Goal: Task Accomplishment & Management: Manage account settings

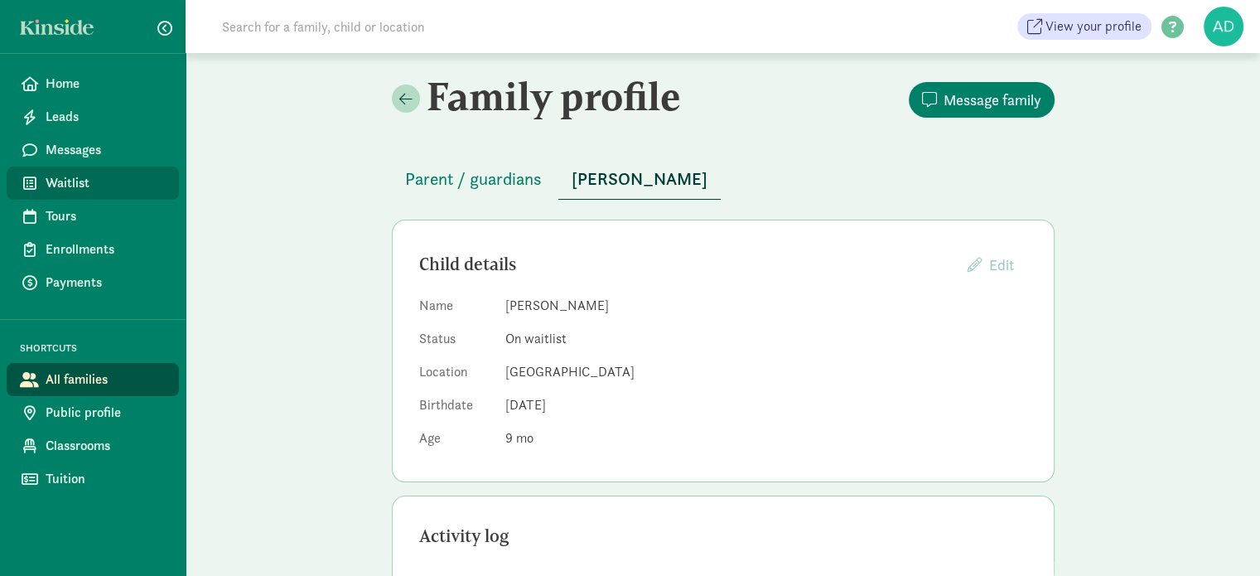
click at [113, 176] on span "Waitlist" at bounding box center [106, 183] width 120 height 20
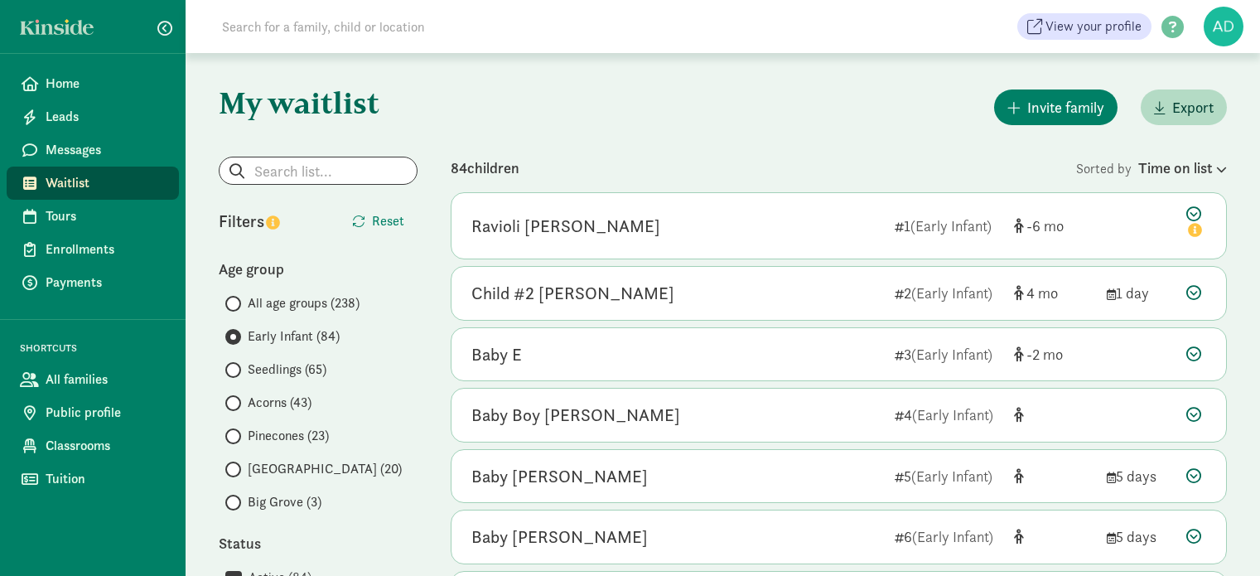
scroll to position [4227, 0]
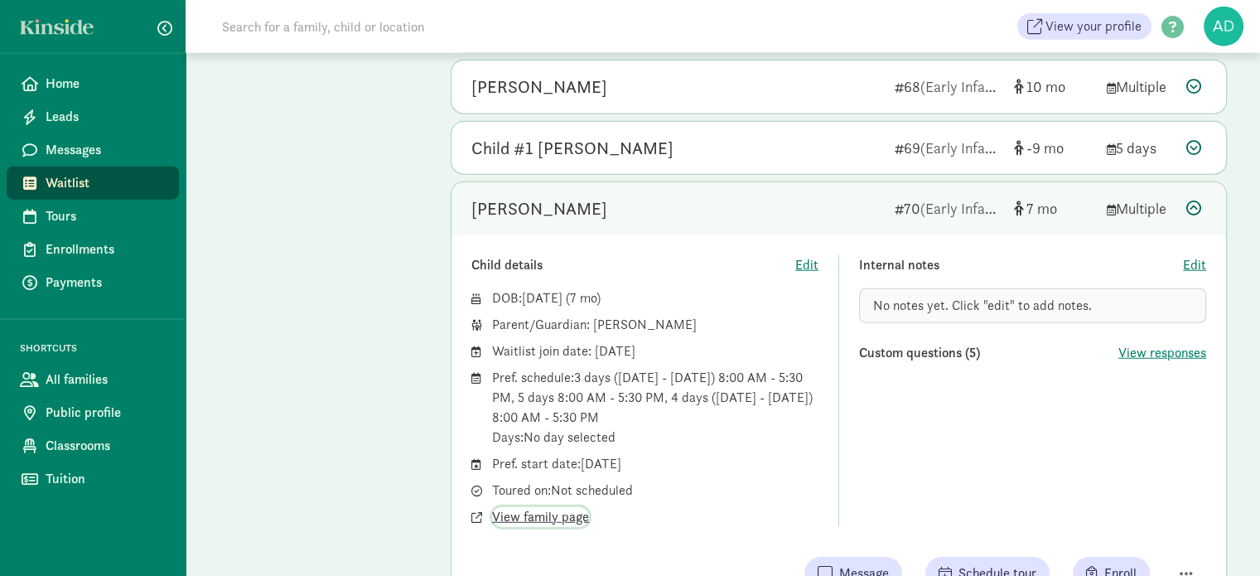
click at [559, 507] on span "View family page" at bounding box center [540, 517] width 97 height 20
click at [544, 196] on div "Ashlynn Geddes" at bounding box center [540, 209] width 136 height 27
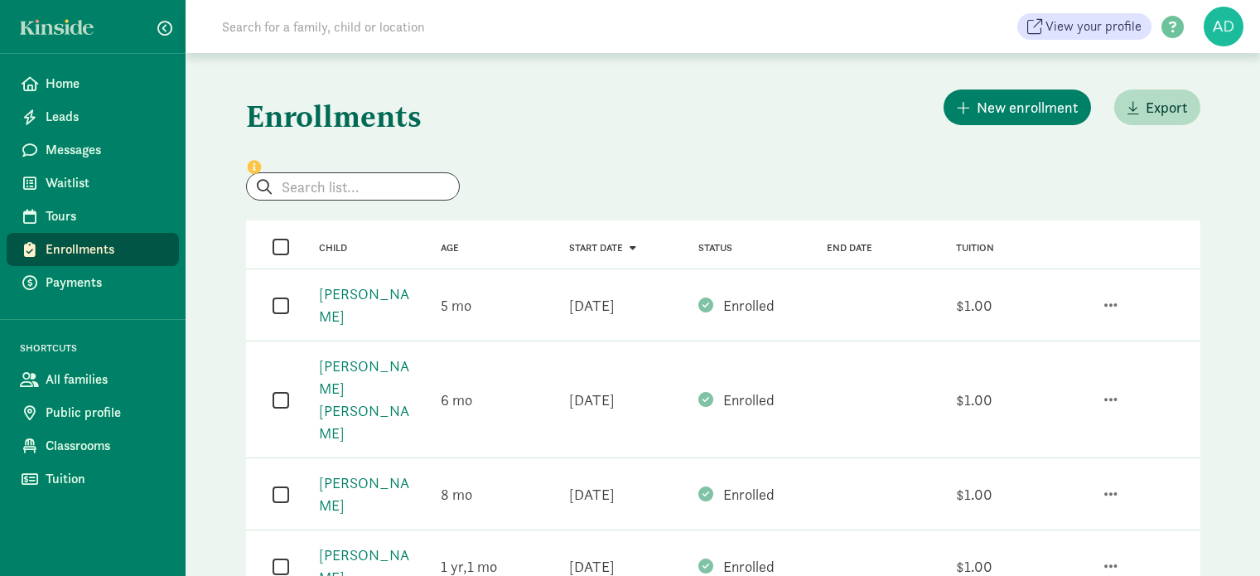
scroll to position [83, 0]
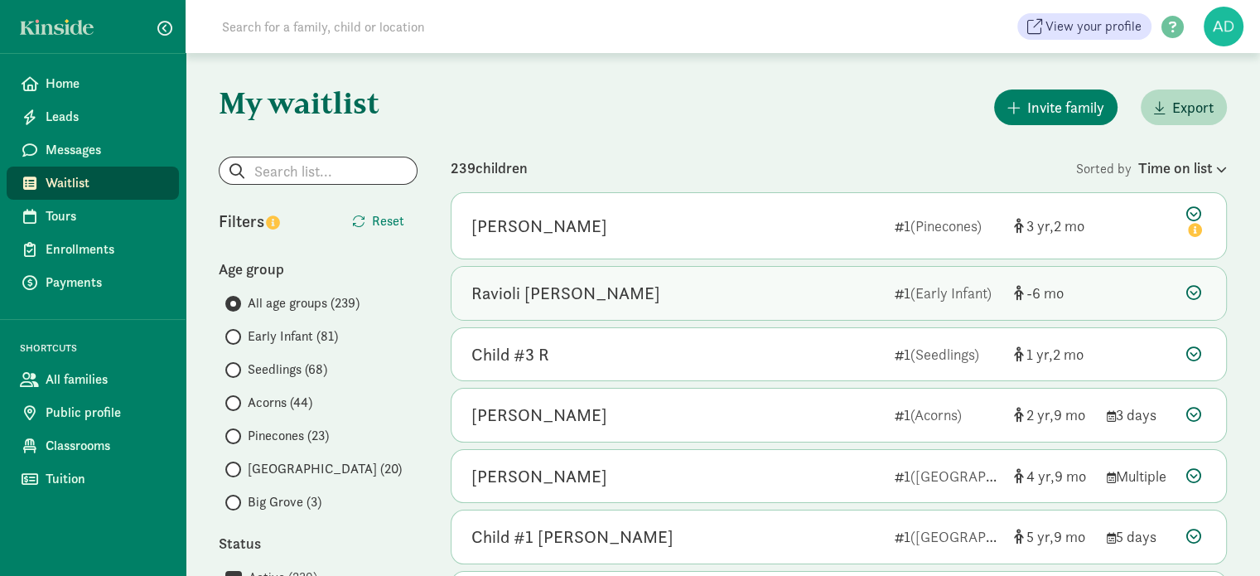
click at [719, 286] on div "Ravioli [PERSON_NAME]" at bounding box center [677, 293] width 410 height 27
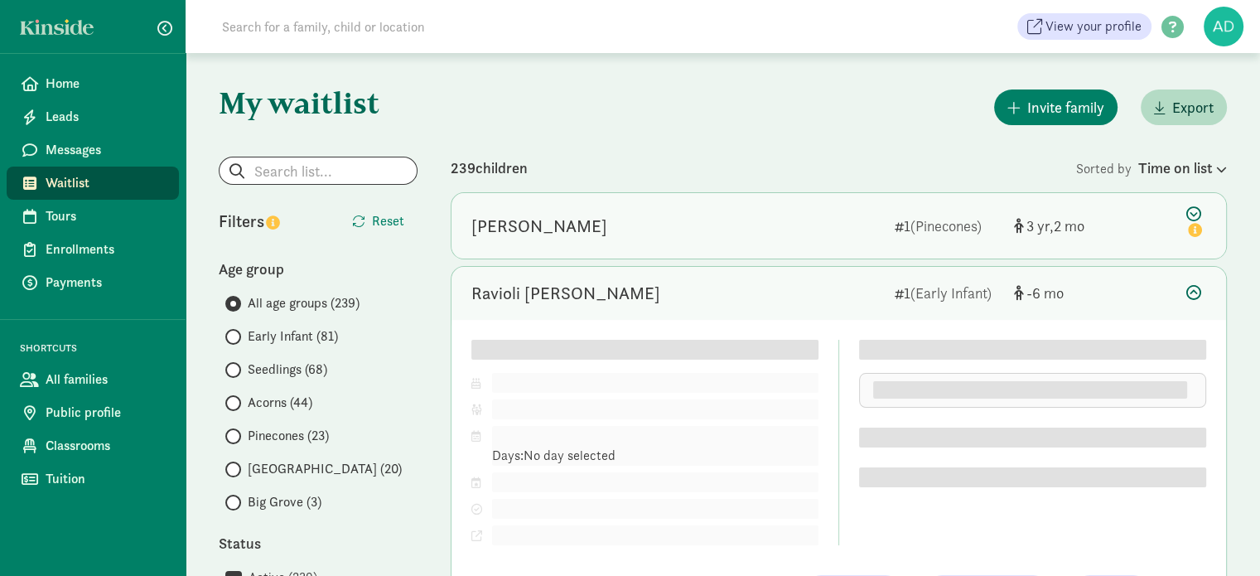
click at [692, 225] on div "[PERSON_NAME]" at bounding box center [677, 226] width 410 height 27
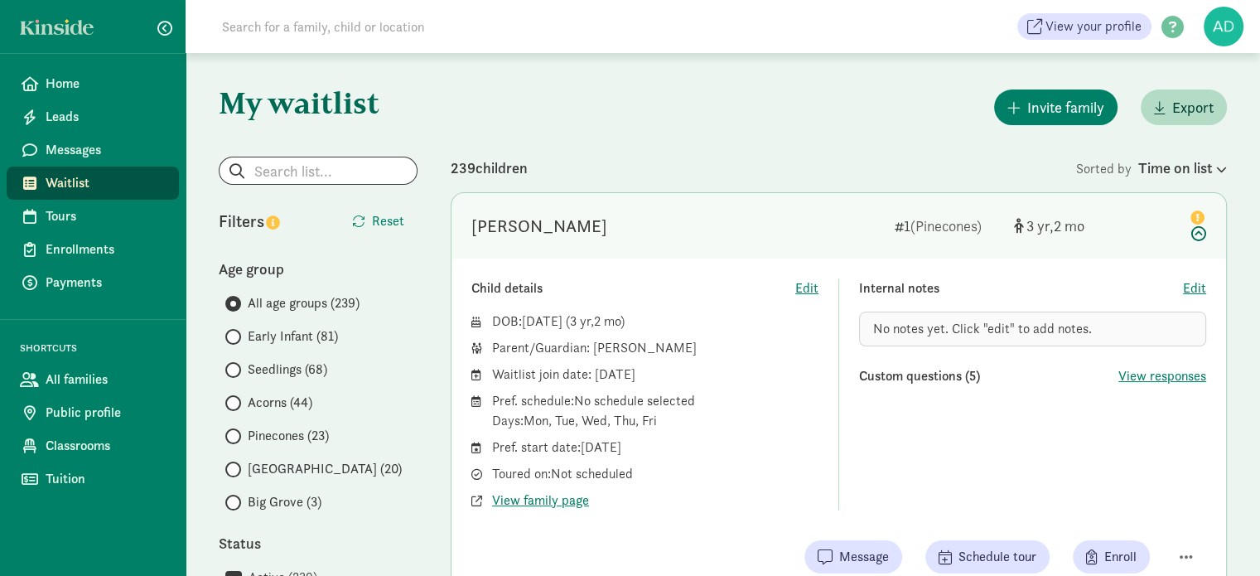
click at [681, 229] on div "[PERSON_NAME]" at bounding box center [677, 226] width 410 height 27
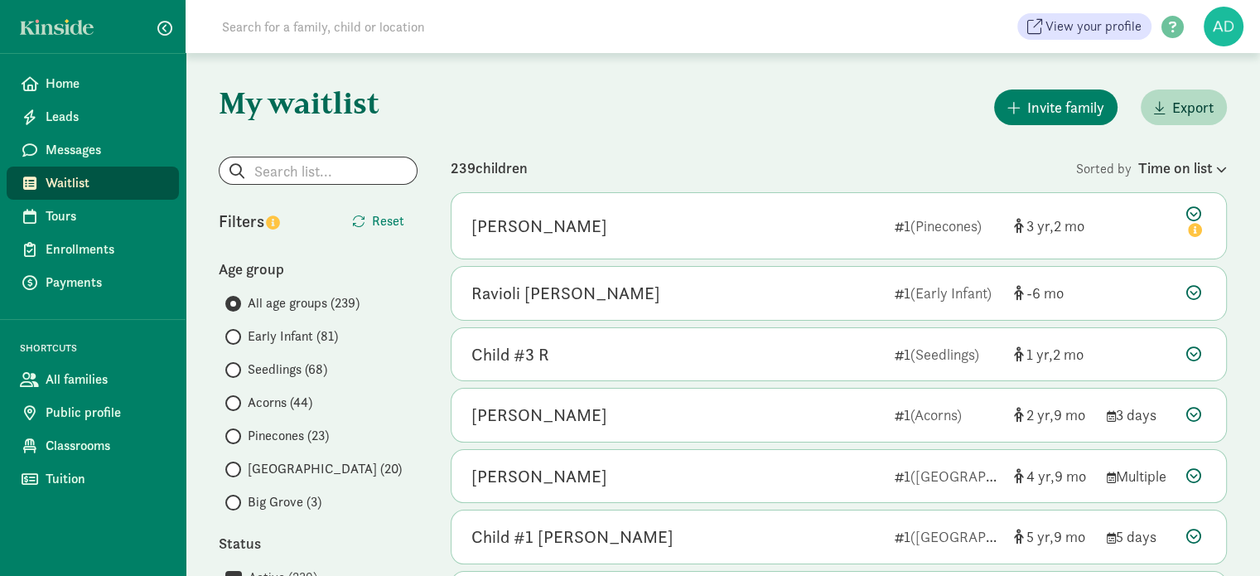
click at [605, 102] on div "Invite family Export" at bounding box center [839, 107] width 777 height 42
click at [103, 188] on span "Waitlist" at bounding box center [106, 183] width 120 height 20
click at [100, 185] on span "Waitlist" at bounding box center [106, 183] width 120 height 20
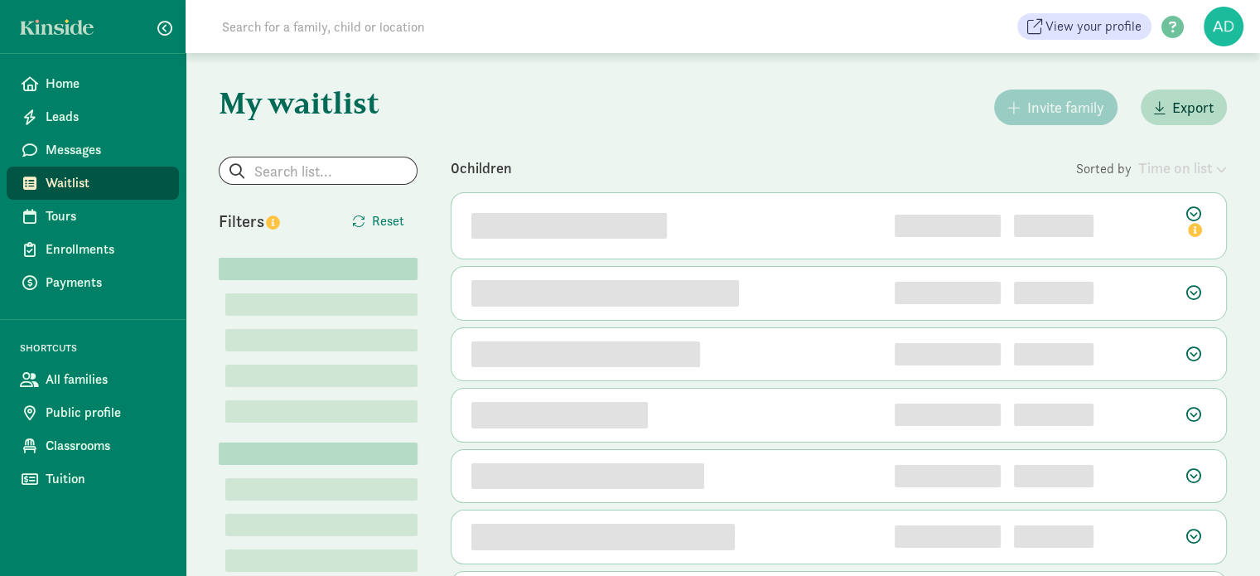
click at [663, 98] on div "Invite family Export" at bounding box center [839, 107] width 777 height 42
